Goal: Task Accomplishment & Management: Manage account settings

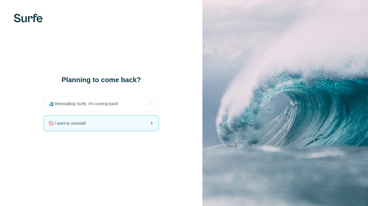
click at [136, 124] on div "🚫 I want to uninstall" at bounding box center [101, 123] width 114 height 15
